Goal: Complete application form

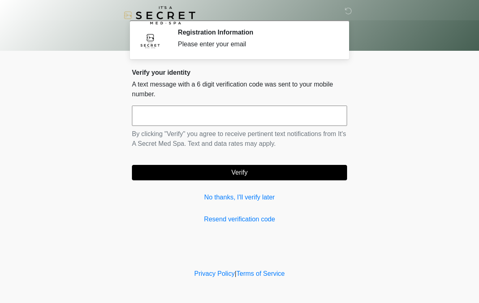
click at [252, 118] on input "text" at bounding box center [239, 116] width 215 height 20
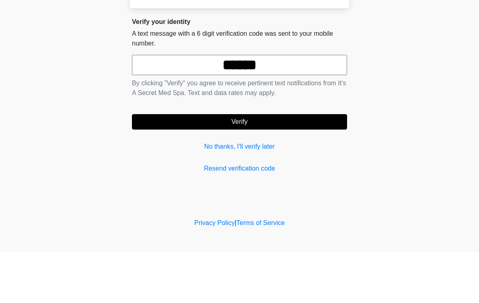
type input "******"
click at [250, 165] on button "Verify" at bounding box center [239, 172] width 215 height 15
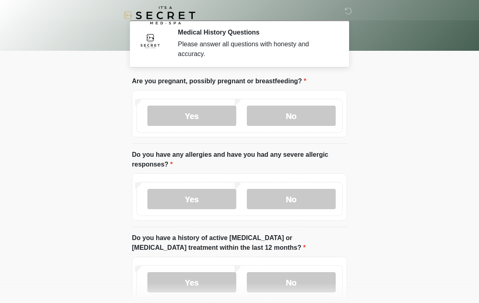
click at [296, 114] on label "No" at bounding box center [291, 116] width 89 height 20
click at [296, 199] on label "No" at bounding box center [291, 199] width 89 height 20
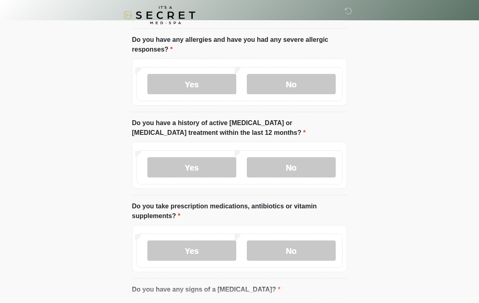
click at [294, 167] on label "No" at bounding box center [291, 168] width 89 height 20
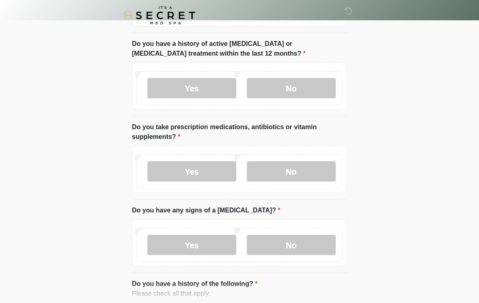
scroll to position [195, 0]
click at [301, 172] on label "No" at bounding box center [291, 171] width 89 height 20
click at [306, 247] on label "No" at bounding box center [291, 244] width 89 height 20
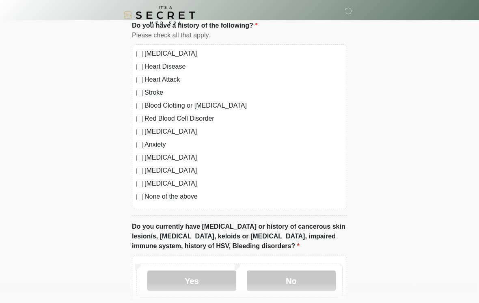
scroll to position [453, 0]
click at [138, 204] on div "High Blood Pressure Heart Disease Heart Attack Stroke Blood Clotting or Bleedin…" at bounding box center [239, 126] width 215 height 165
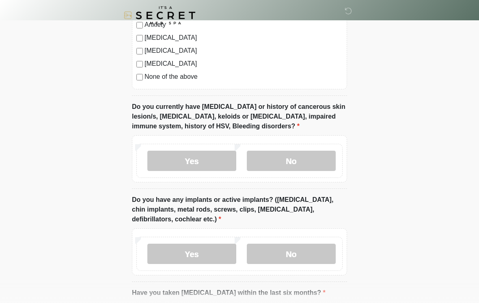
scroll to position [577, 0]
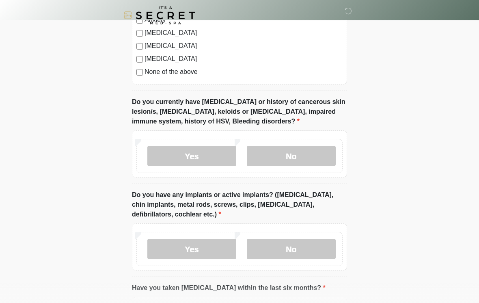
click at [304, 155] on label "No" at bounding box center [291, 156] width 89 height 20
click at [196, 247] on label "Yes" at bounding box center [192, 249] width 89 height 20
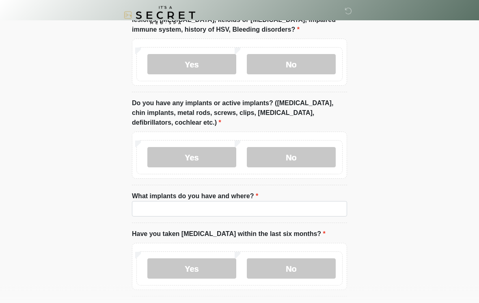
scroll to position [669, 0]
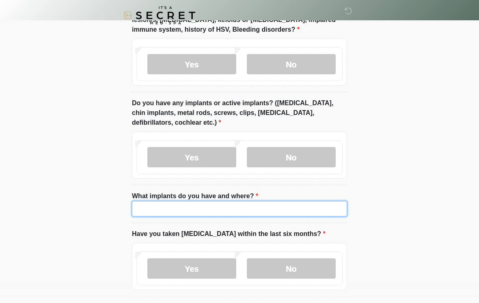
click at [233, 207] on input "What implants do you have and where?" at bounding box center [239, 208] width 215 height 15
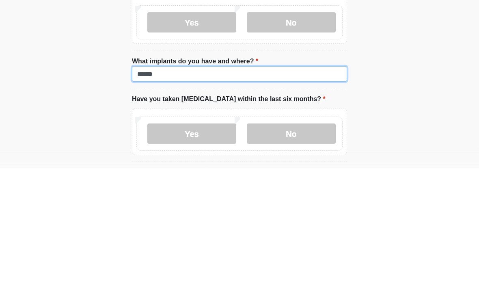
type input "******"
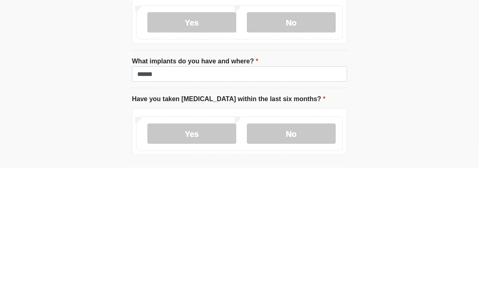
click at [299, 258] on label "No" at bounding box center [291, 268] width 89 height 20
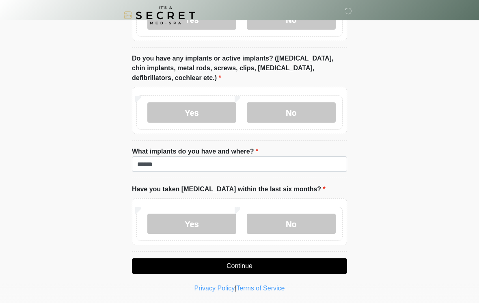
click at [306, 224] on label "No" at bounding box center [291, 224] width 89 height 20
click at [294, 222] on label "No" at bounding box center [291, 224] width 89 height 20
click at [286, 224] on label "No" at bounding box center [291, 224] width 89 height 20
click at [246, 266] on button "Continue" at bounding box center [239, 265] width 215 height 15
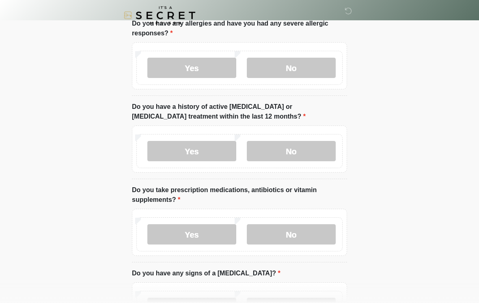
scroll to position [0, 0]
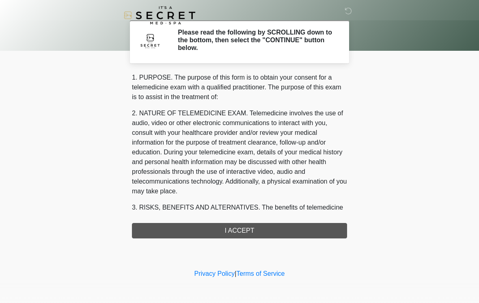
click at [242, 235] on div "1. PURPOSE. The purpose of this form is to obtain your consent for a telemedici…" at bounding box center [239, 156] width 215 height 166
click at [241, 230] on div "1. PURPOSE. The purpose of this form is to obtain your consent for a telemedici…" at bounding box center [239, 156] width 215 height 166
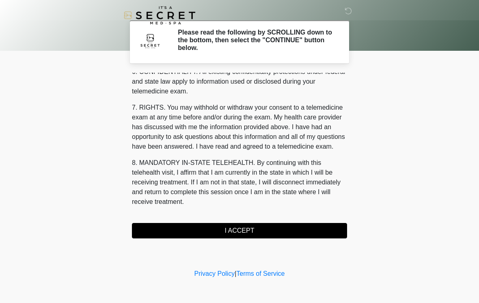
scroll to position [331, 0]
click at [244, 232] on button "I ACCEPT" at bounding box center [239, 230] width 215 height 15
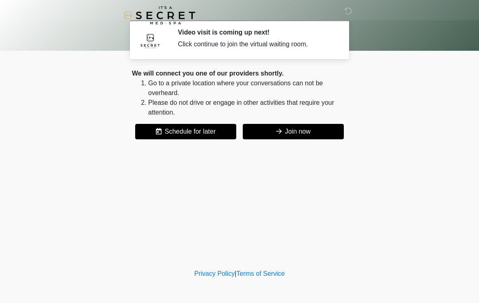
click at [298, 131] on button "Join now" at bounding box center [293, 131] width 101 height 15
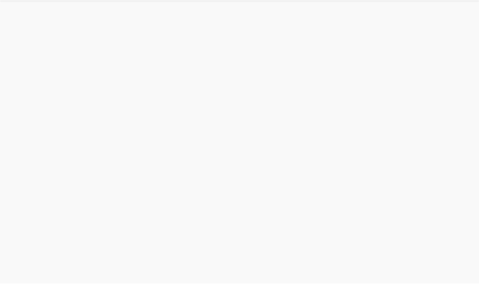
scroll to position [2, 0]
